Goal: Find specific page/section: Find specific page/section

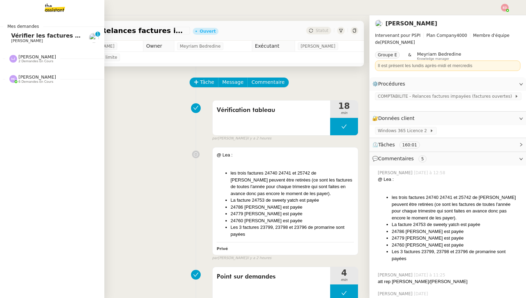
click at [30, 39] on span "[PERSON_NAME]" at bounding box center [27, 41] width 32 height 5
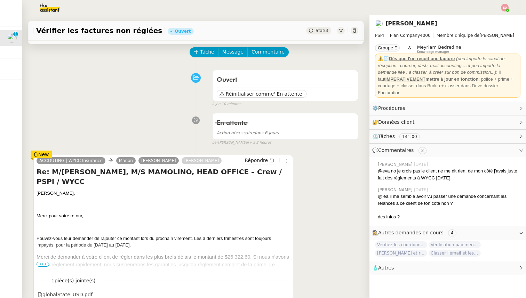
scroll to position [31, 0]
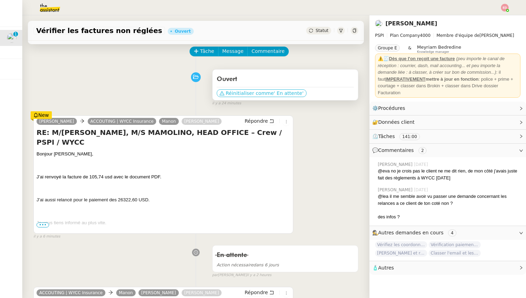
click at [266, 94] on span "Réinitialiser comme" at bounding box center [250, 93] width 48 height 7
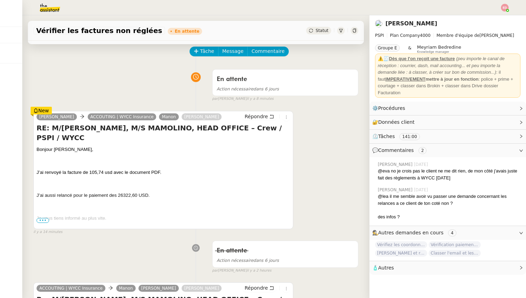
click at [504, 7] on img at bounding box center [505, 8] width 8 height 8
click at [483, 22] on span "Suivi" at bounding box center [480, 20] width 12 height 6
